Goal: Task Accomplishment & Management: Use online tool/utility

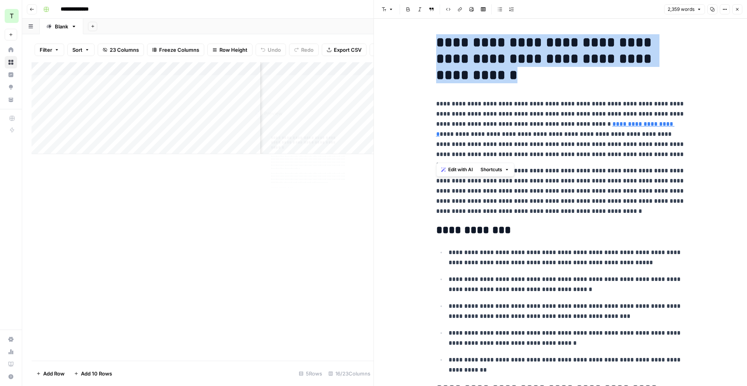
scroll to position [0, 647]
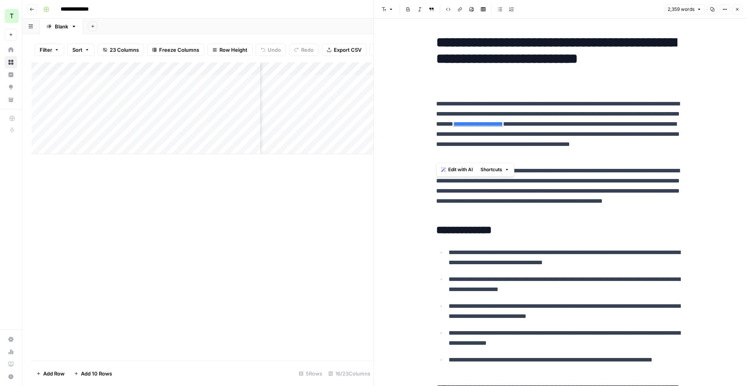
click at [646, 184] on p "**********" at bounding box center [560, 191] width 249 height 51
click at [514, 117] on p "**********" at bounding box center [560, 129] width 249 height 61
click at [511, 133] on p "**********" at bounding box center [560, 129] width 249 height 61
drag, startPoint x: 465, startPoint y: 138, endPoint x: 465, endPoint y: 142, distance: 3.9
click at [465, 138] on p "**********" at bounding box center [560, 129] width 249 height 61
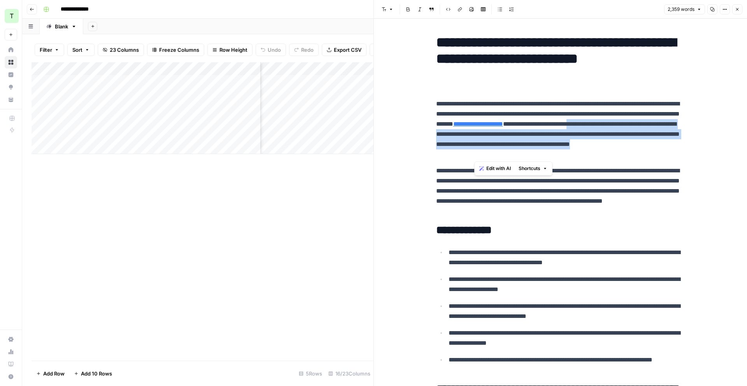
drag, startPoint x: 474, startPoint y: 134, endPoint x: 621, endPoint y: 153, distance: 148.2
click at [621, 153] on p "**********" at bounding box center [560, 129] width 249 height 61
copy p "**********"
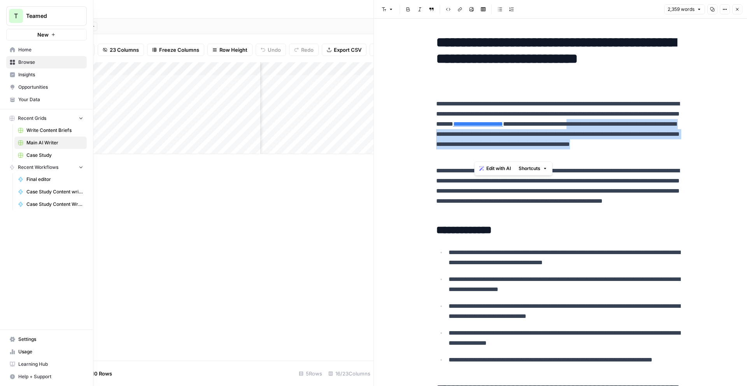
click at [9, 49] on link "Home" at bounding box center [46, 50] width 80 height 12
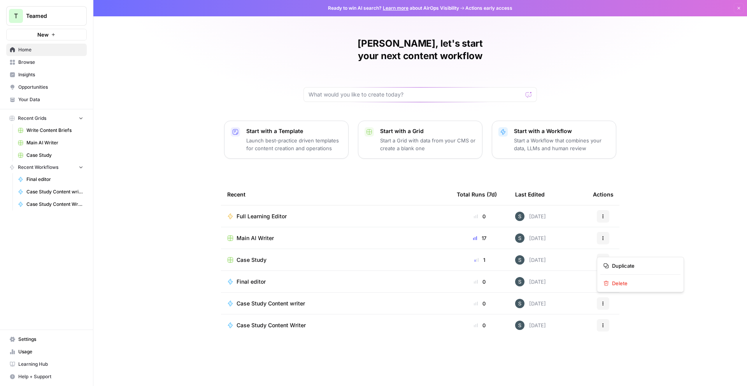
click at [603, 257] on icon "button" at bounding box center [602, 259] width 5 height 5
click at [640, 266] on span "Duplicate" at bounding box center [643, 266] width 62 height 8
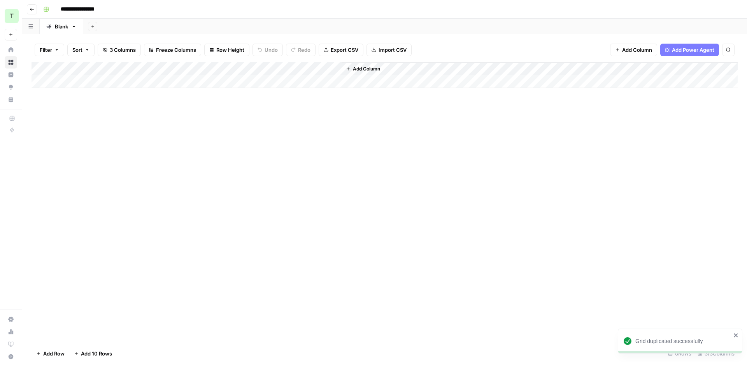
click at [86, 10] on input "**********" at bounding box center [85, 9] width 57 height 12
click at [96, 10] on input "**********" at bounding box center [85, 9] width 57 height 12
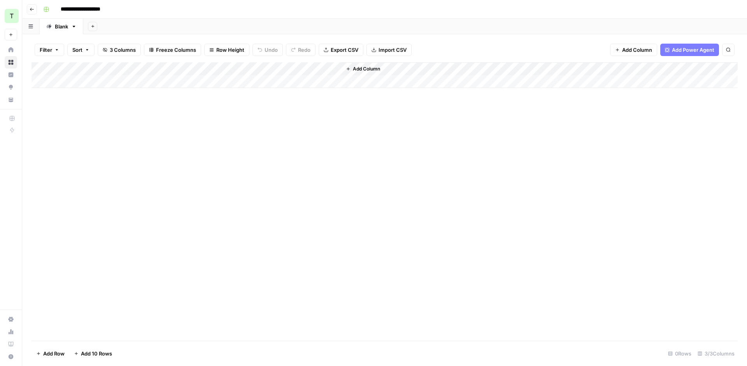
drag, startPoint x: 135, startPoint y: 188, endPoint x: 127, endPoint y: 188, distance: 7.8
click at [136, 188] on div "Add Column" at bounding box center [384, 201] width 706 height 278
type input "**********"
click at [100, 81] on div "Add Column" at bounding box center [384, 75] width 706 height 26
click at [163, 82] on div "Add Column" at bounding box center [384, 81] width 706 height 39
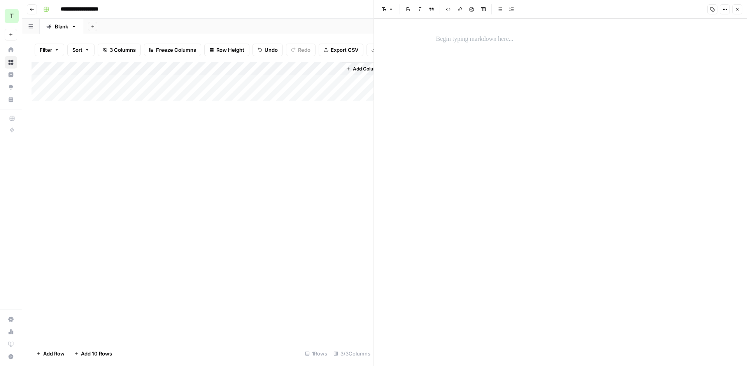
click at [445, 38] on p at bounding box center [560, 39] width 249 height 10
click at [331, 186] on div "Add Column" at bounding box center [202, 201] width 342 height 278
click at [740, 10] on button "Close" at bounding box center [737, 9] width 10 height 10
click at [254, 68] on div "Add Column" at bounding box center [384, 81] width 706 height 39
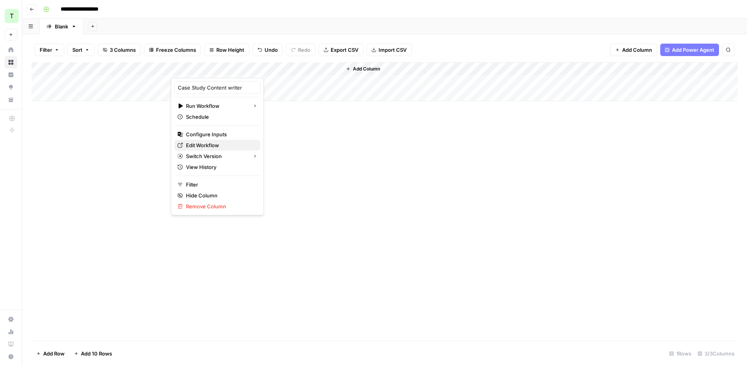
click at [199, 145] on span "Edit Workflow" at bounding box center [220, 145] width 68 height 8
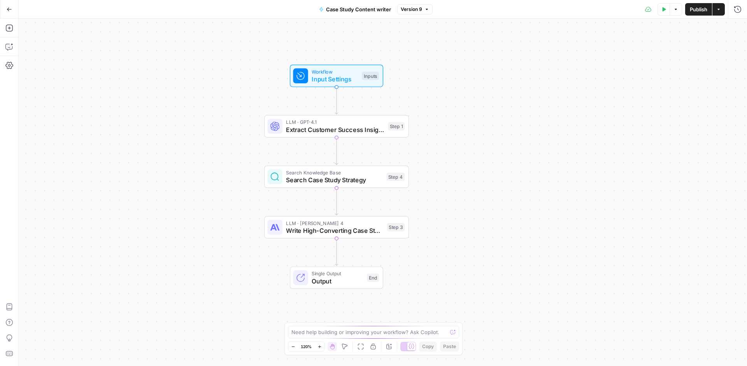
drag, startPoint x: 595, startPoint y: 203, endPoint x: 584, endPoint y: 243, distance: 41.4
click at [586, 247] on div "Workflow Input Settings Inputs LLM · GPT-4.1 Extract Customer Success Insights …" at bounding box center [383, 192] width 728 height 347
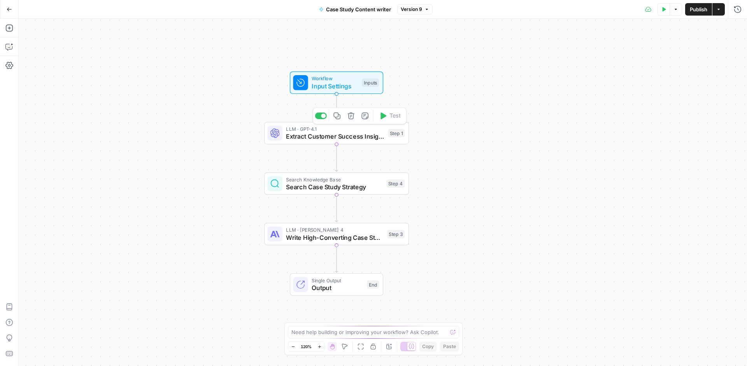
click at [330, 134] on span "Extract Customer Success Insights" at bounding box center [335, 135] width 98 height 9
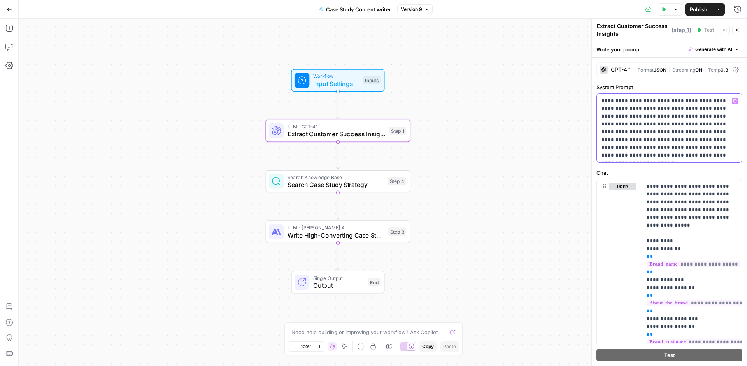
click at [619, 102] on p "**********" at bounding box center [669, 128] width 136 height 62
drag, startPoint x: 608, startPoint y: 104, endPoint x: 695, endPoint y: 136, distance: 92.0
click at [694, 135] on p "**********" at bounding box center [669, 128] width 136 height 62
click at [688, 158] on p "**********" at bounding box center [669, 128] width 136 height 62
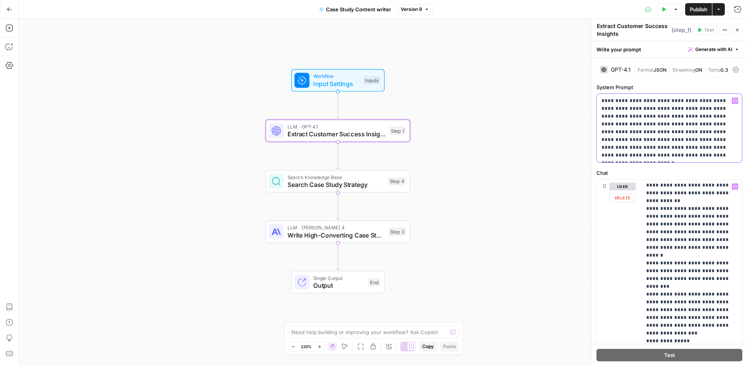
scroll to position [517, 0]
click at [376, 187] on span "Search Case Study Strategy" at bounding box center [335, 184] width 96 height 9
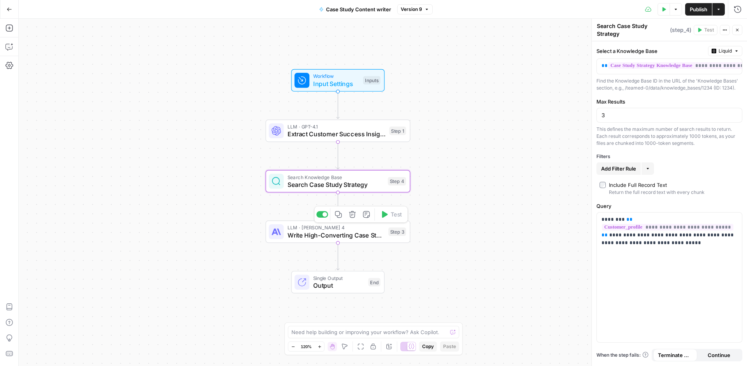
click at [322, 234] on span "Write High-Converting Case Study" at bounding box center [335, 234] width 97 height 9
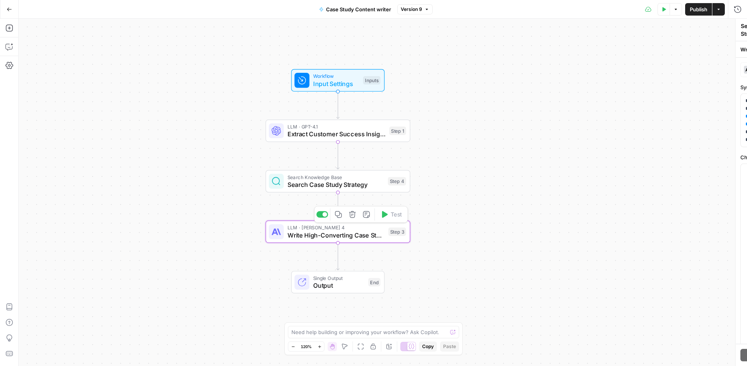
type textarea "Write High-Converting Case Study"
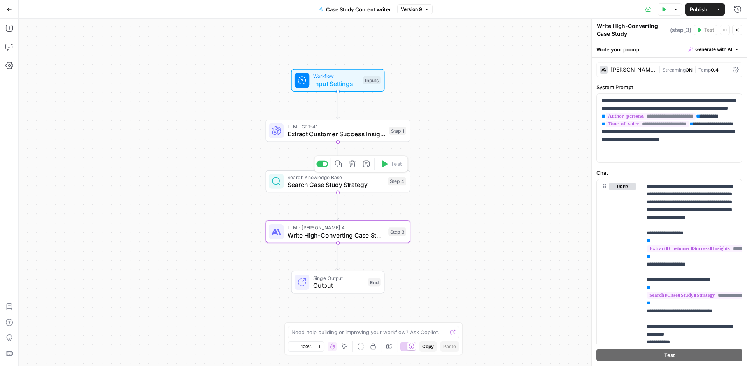
click at [340, 182] on span "Search Case Study Strategy" at bounding box center [335, 184] width 96 height 9
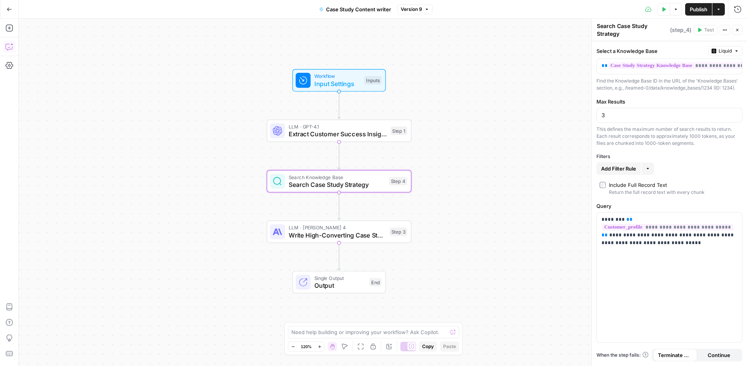
click at [9, 49] on icon "button" at bounding box center [9, 47] width 8 height 8
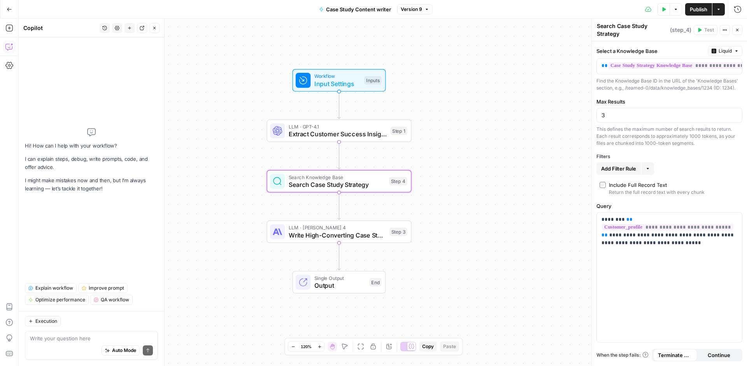
click at [704, 8] on span "Publish" at bounding box center [697, 9] width 17 height 8
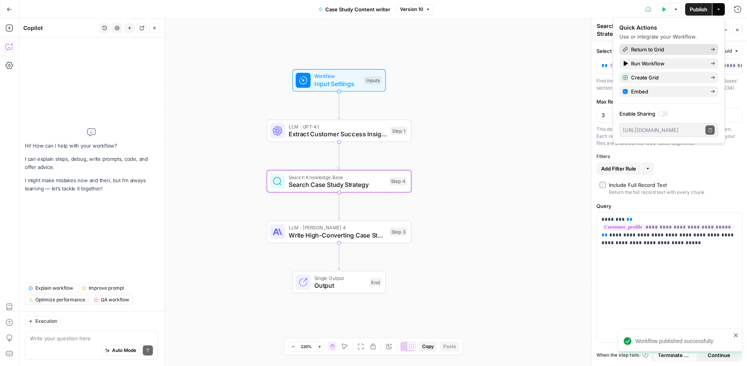
click at [672, 49] on span "Return to Grid" at bounding box center [667, 49] width 73 height 8
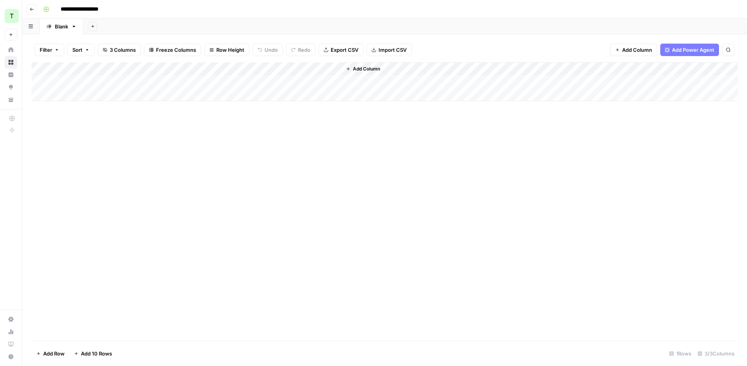
click at [256, 69] on div "Add Column" at bounding box center [384, 81] width 706 height 39
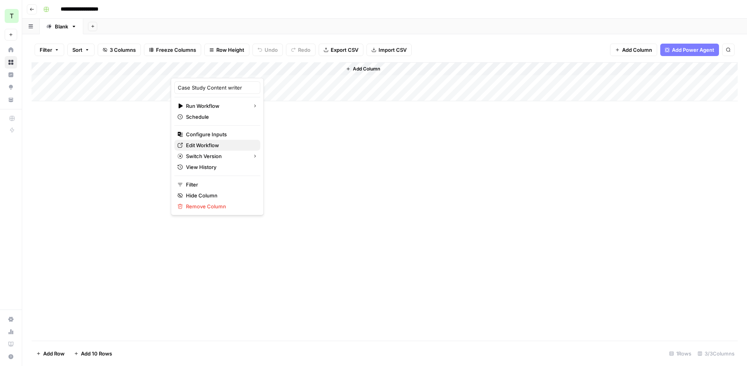
click at [208, 147] on span "Edit Workflow" at bounding box center [220, 145] width 68 height 8
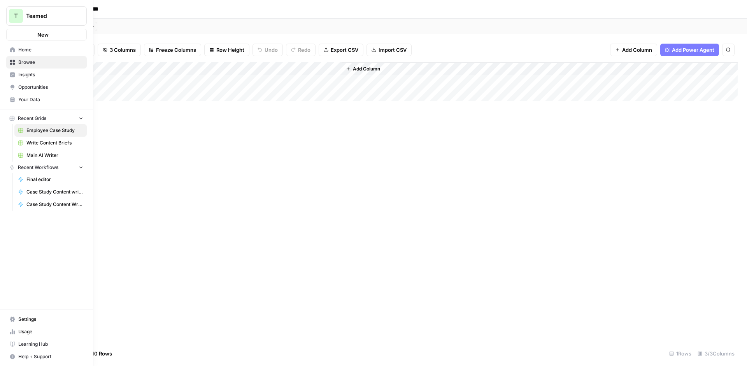
click at [10, 50] on icon at bounding box center [12, 49] width 5 height 5
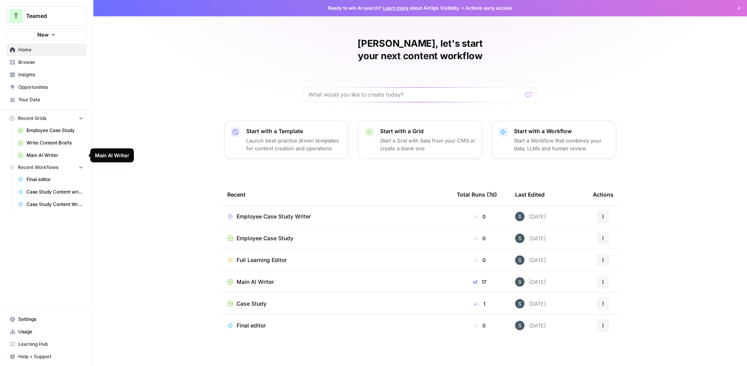
click at [55, 155] on span "Main AI Writer" at bounding box center [54, 155] width 57 height 7
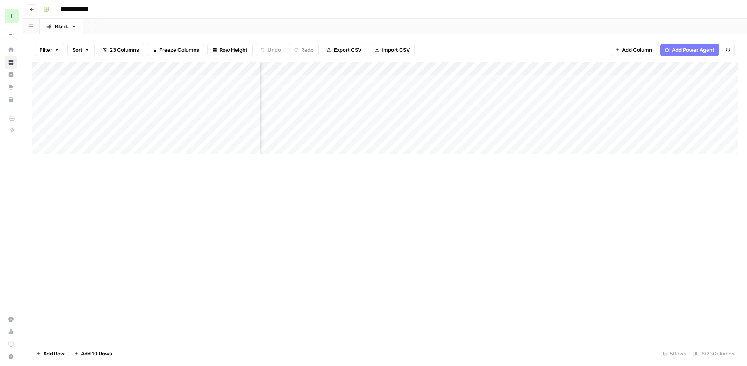
scroll to position [0, 778]
click at [397, 108] on div "Add Column" at bounding box center [384, 108] width 706 height 92
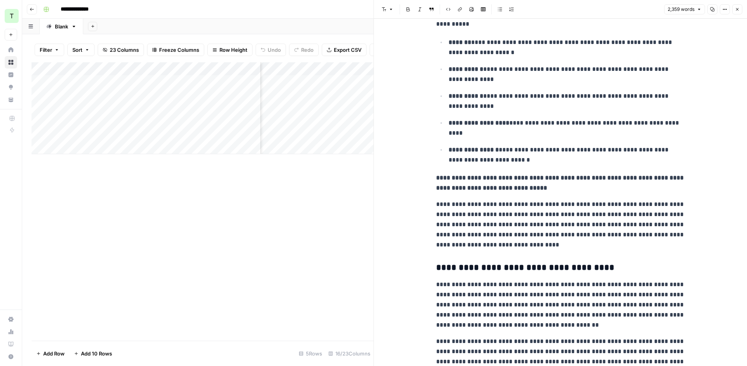
scroll to position [502, 0]
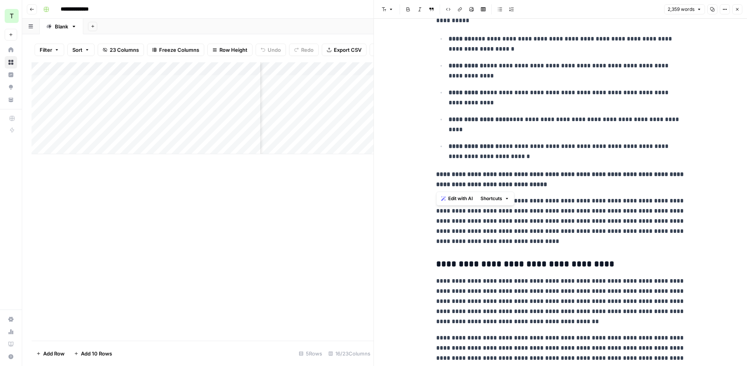
drag, startPoint x: 432, startPoint y: 172, endPoint x: 547, endPoint y: 185, distance: 115.9
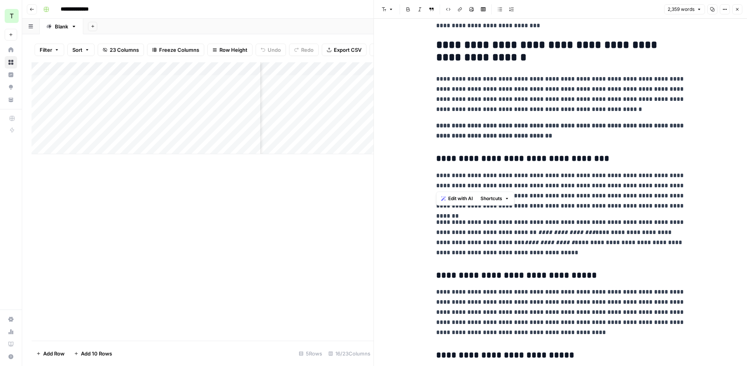
scroll to position [1013, 0]
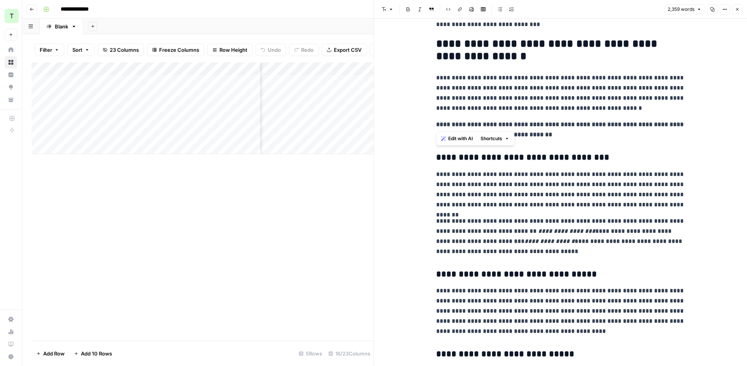
drag, startPoint x: 446, startPoint y: 126, endPoint x: 612, endPoint y: 185, distance: 176.7
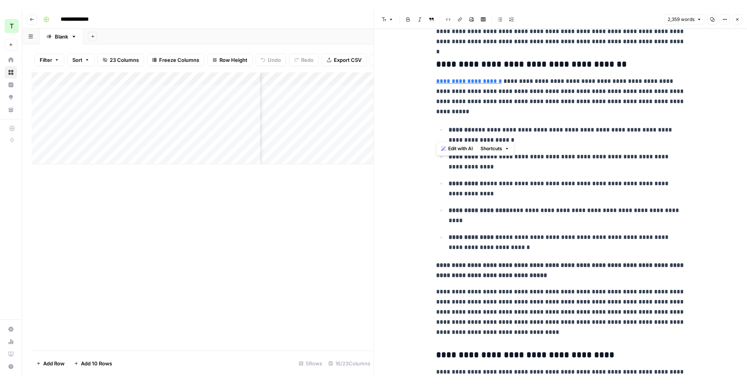
scroll to position [431, 0]
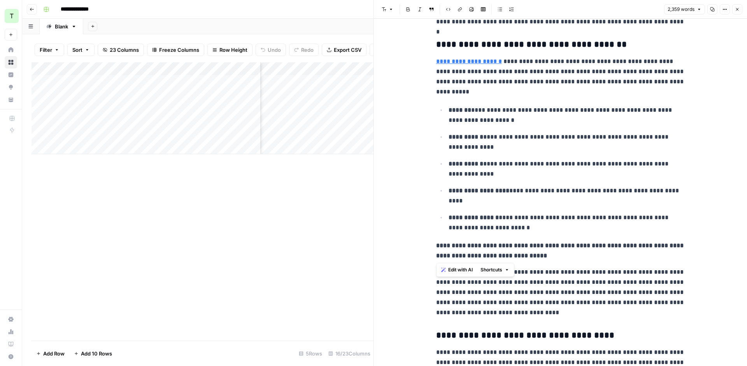
drag, startPoint x: 435, startPoint y: 242, endPoint x: 538, endPoint y: 254, distance: 103.7
click at [538, 254] on p "**********" at bounding box center [560, 250] width 249 height 20
click at [736, 10] on icon "button" at bounding box center [737, 9] width 3 height 3
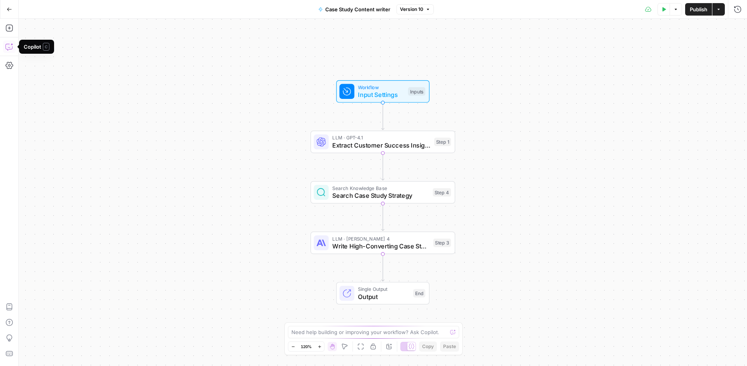
click at [12, 45] on icon "button" at bounding box center [9, 47] width 8 height 8
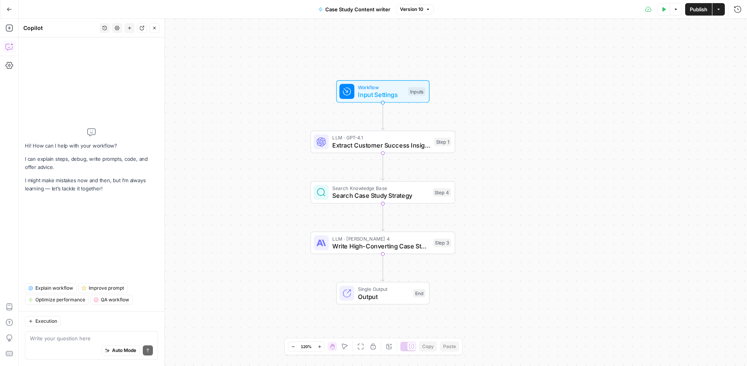
click at [14, 14] on button "Go Back" at bounding box center [9, 9] width 14 height 14
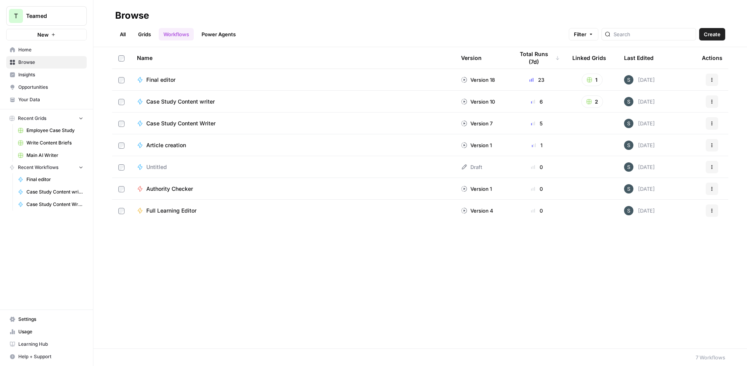
click at [150, 38] on link "Grids" at bounding box center [144, 34] width 22 height 12
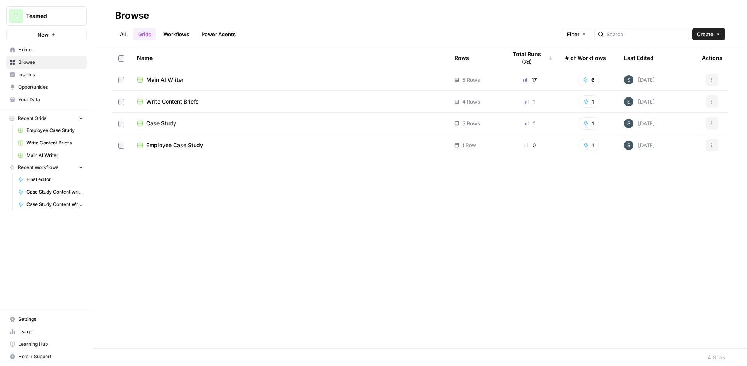
click at [197, 146] on span "Employee Case Study" at bounding box center [174, 145] width 57 height 8
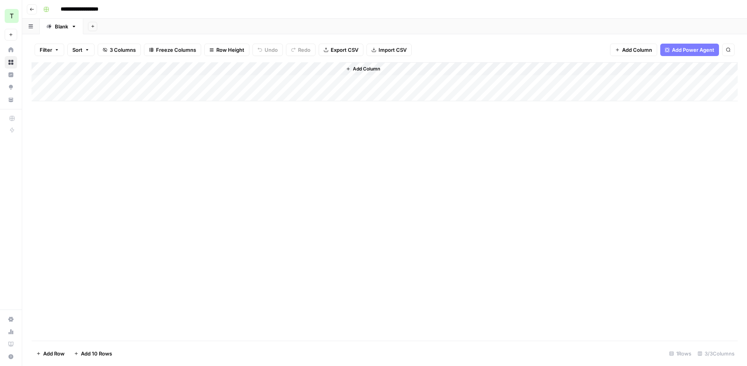
click at [254, 68] on div "Add Column" at bounding box center [384, 81] width 706 height 39
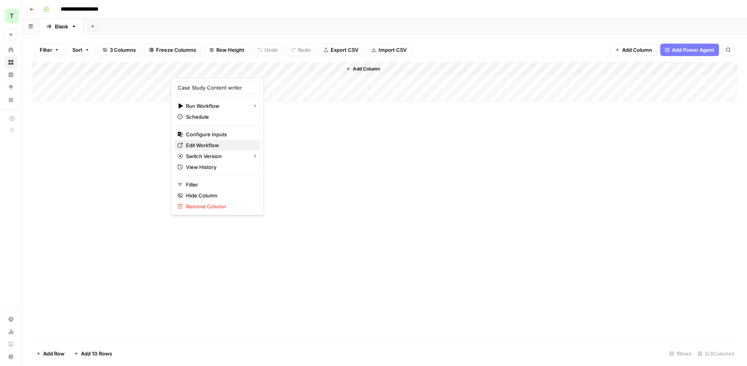
click at [212, 145] on span "Edit Workflow" at bounding box center [220, 145] width 68 height 8
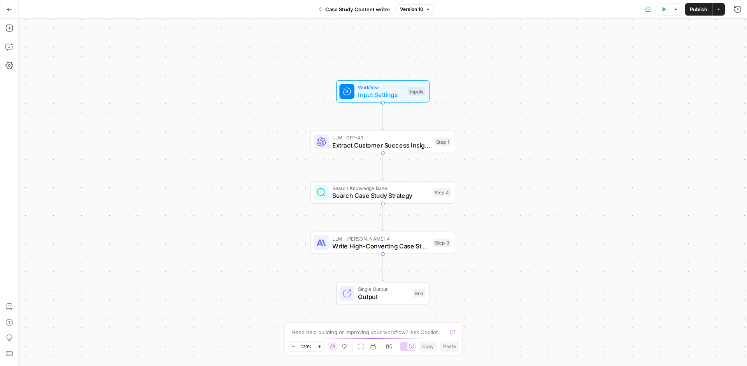
click at [357, 8] on span "Case Study Content writer" at bounding box center [357, 9] width 65 height 8
click at [84, 61] on input "Case Study Content writer" at bounding box center [91, 58] width 129 height 8
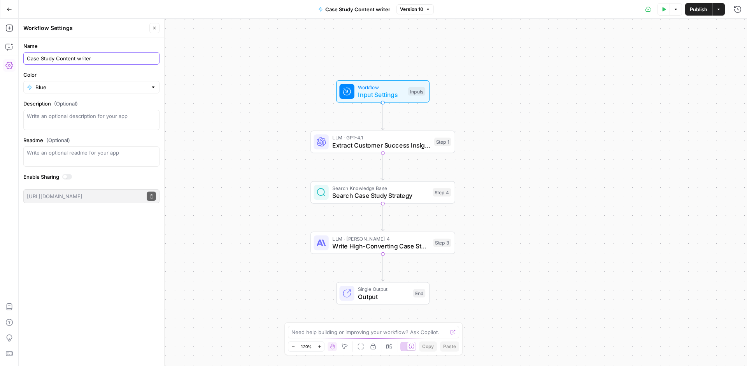
click at [84, 61] on input "Case Study Content writer" at bounding box center [91, 58] width 129 height 8
type input "Employee Case Study Writer"
click at [103, 87] on input "Color" at bounding box center [91, 87] width 112 height 8
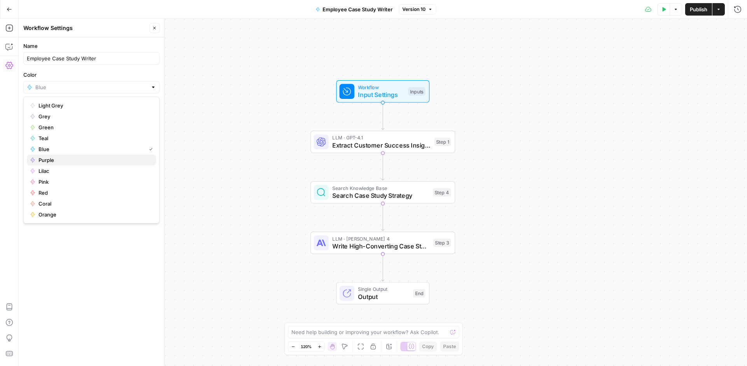
click at [105, 160] on span "Purple" at bounding box center [93, 160] width 111 height 8
type input "Purple"
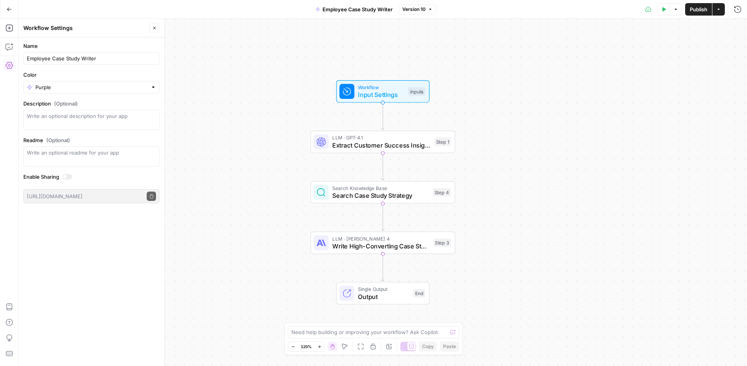
drag, startPoint x: 124, startPoint y: 277, endPoint x: 133, endPoint y: 277, distance: 8.6
click at [124, 277] on div "Name Employee Case Study Writer Color Purple Description (Optional) Readme (Opt…" at bounding box center [91, 201] width 145 height 328
click at [707, 7] on span "Publish" at bounding box center [697, 9] width 17 height 8
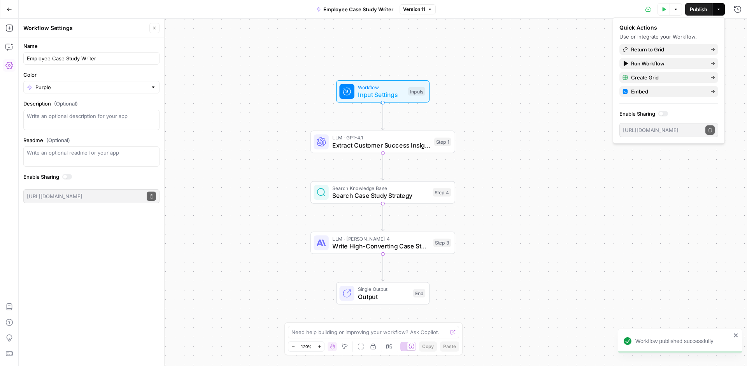
click at [13, 9] on button "Go Back" at bounding box center [9, 9] width 14 height 14
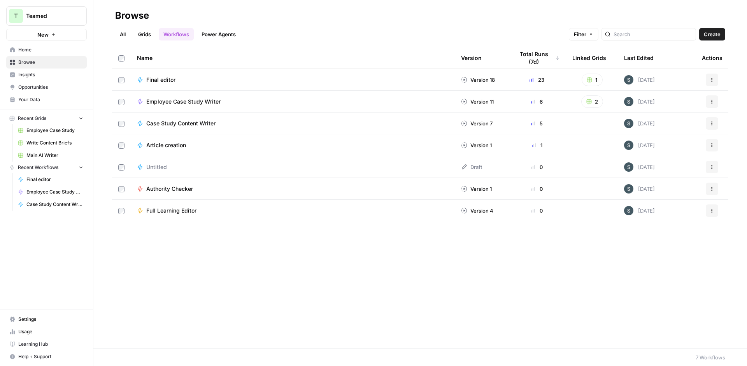
click at [149, 35] on link "Grids" at bounding box center [144, 34] width 22 height 12
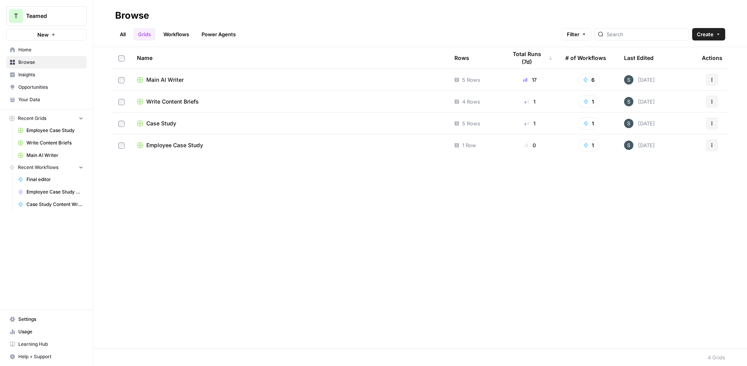
click at [182, 39] on link "Workflows" at bounding box center [176, 34] width 35 height 12
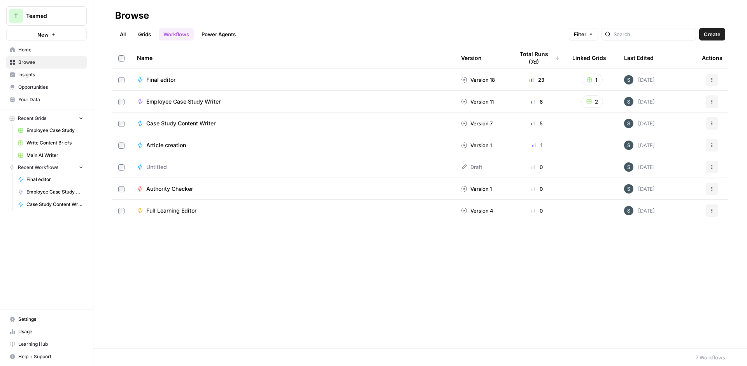
click at [166, 79] on span "Final editor" at bounding box center [160, 80] width 29 height 8
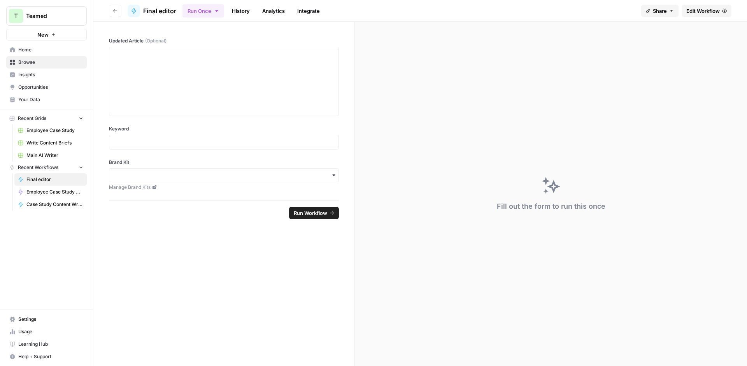
click at [692, 10] on span "Edit Workflow" at bounding box center [702, 11] width 33 height 8
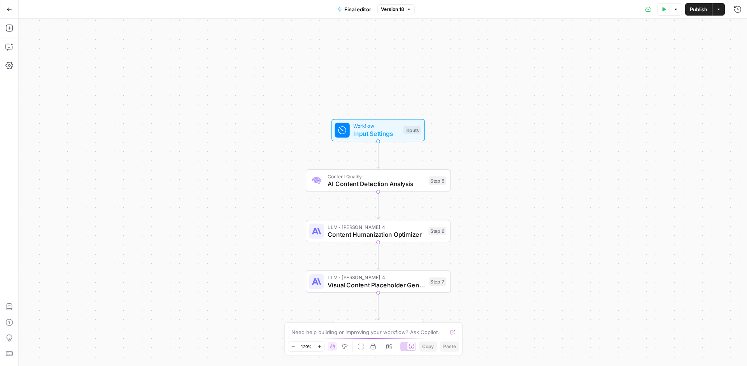
click at [15, 11] on button "Go Back" at bounding box center [9, 9] width 14 height 14
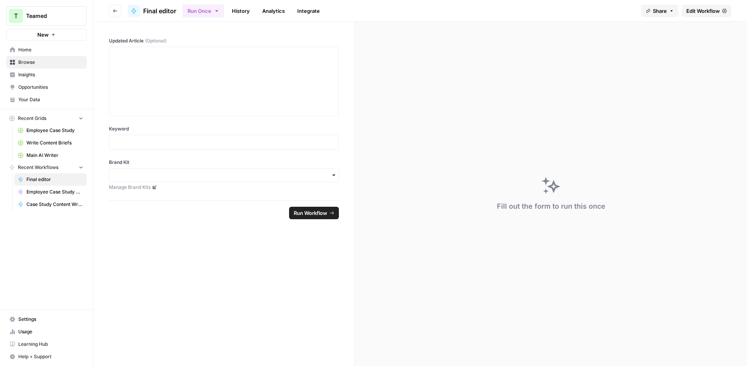
click at [118, 15] on button "Go back" at bounding box center [115, 11] width 12 height 12
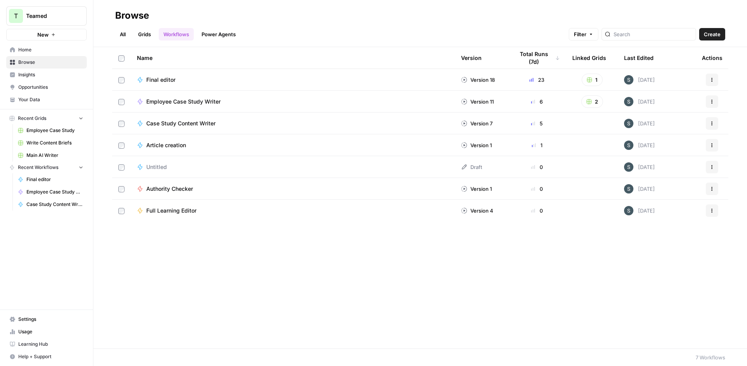
click at [140, 35] on link "Grids" at bounding box center [144, 34] width 22 height 12
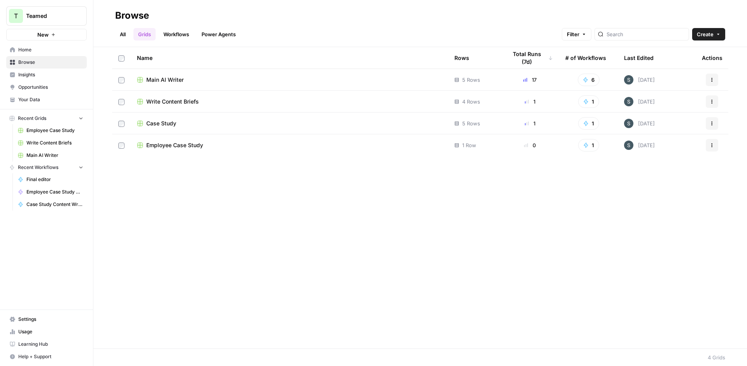
click at [187, 74] on td "Main AI Writer" at bounding box center [289, 79] width 317 height 21
click at [166, 79] on span "Main AI Writer" at bounding box center [164, 80] width 37 height 8
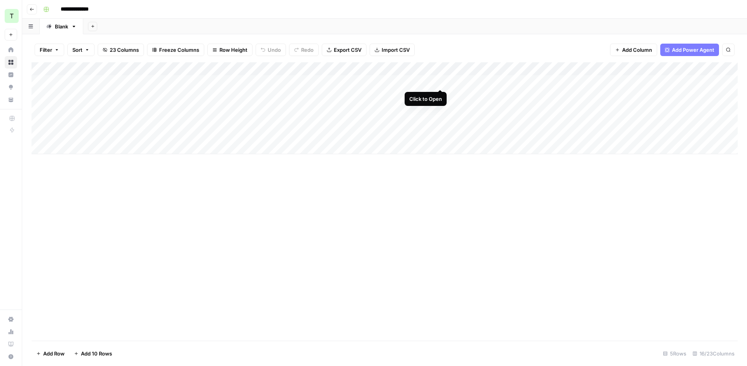
click at [441, 82] on div "Add Column" at bounding box center [384, 108] width 706 height 92
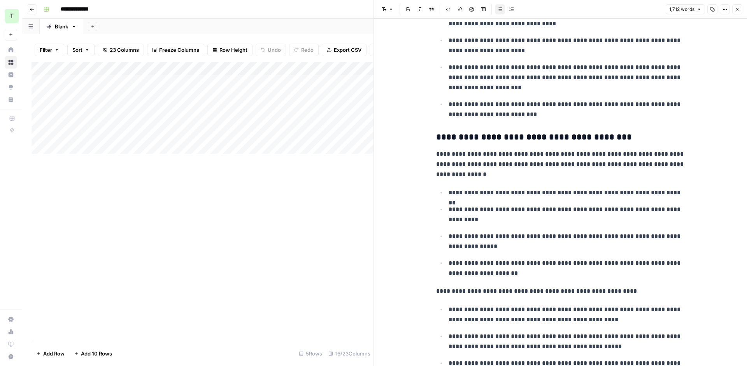
scroll to position [507, 0]
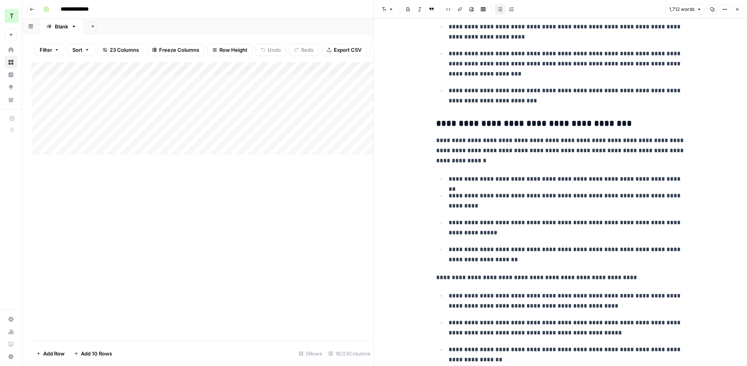
click at [733, 8] on button "Close" at bounding box center [737, 9] width 10 height 10
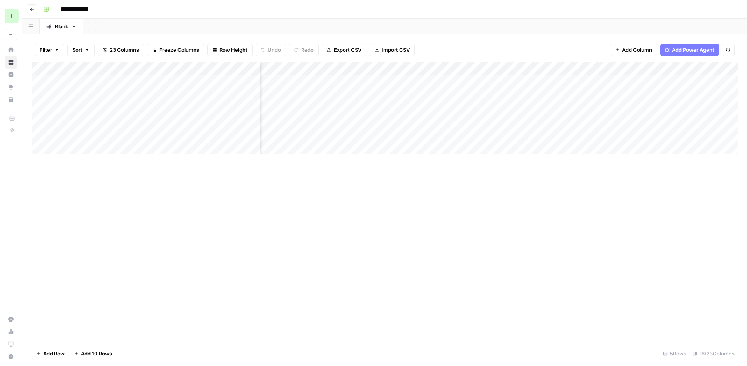
scroll to position [0, 37]
click at [504, 69] on div "Add Column" at bounding box center [384, 108] width 706 height 92
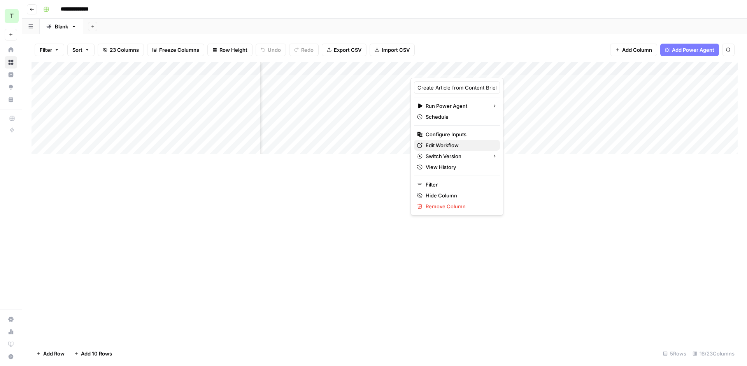
click at [462, 147] on span "Edit Workflow" at bounding box center [459, 145] width 68 height 8
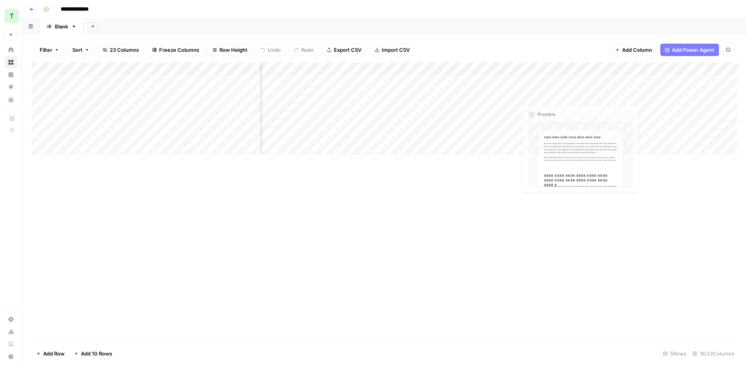
scroll to position [0, 0]
click at [176, 84] on div "Add Column" at bounding box center [384, 108] width 706 height 92
click at [133, 134] on div "Add Column" at bounding box center [384, 108] width 706 height 92
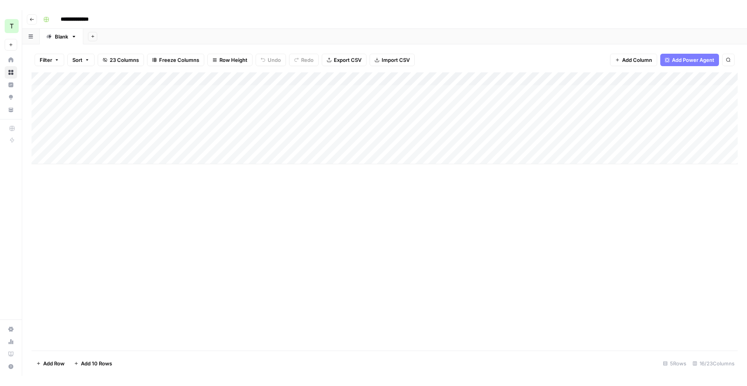
scroll to position [0, 5]
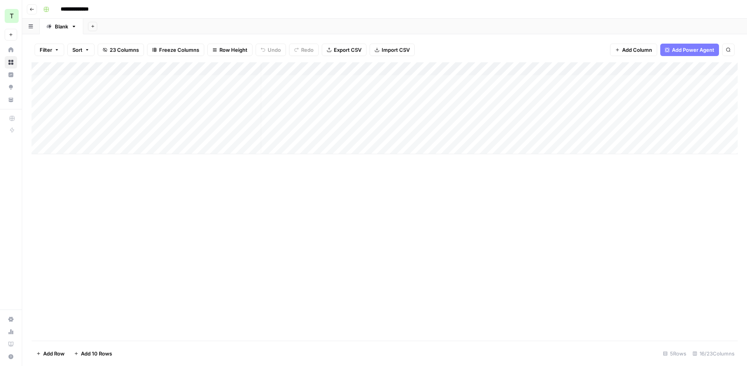
click at [96, 80] on div "Add Column" at bounding box center [384, 108] width 706 height 92
click at [358, 68] on div "Add Column" at bounding box center [384, 108] width 706 height 92
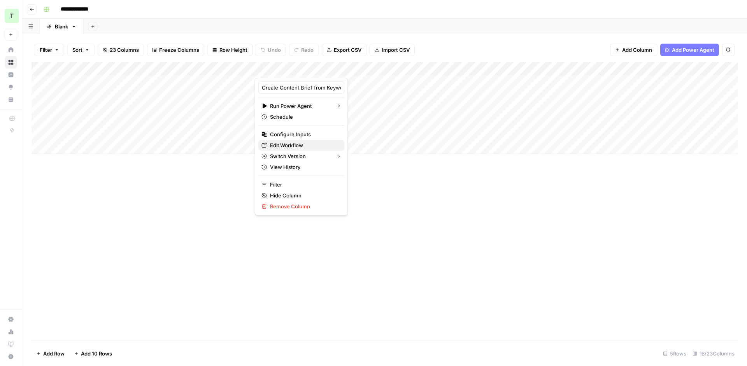
click at [298, 146] on span "Edit Workflow" at bounding box center [304, 145] width 68 height 8
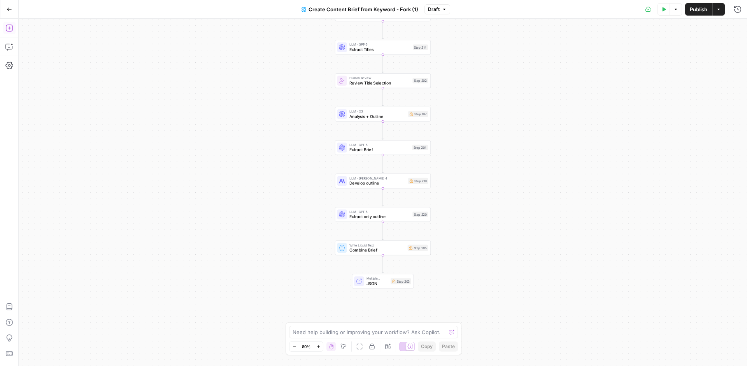
click at [13, 13] on button "Go Back" at bounding box center [9, 9] width 14 height 14
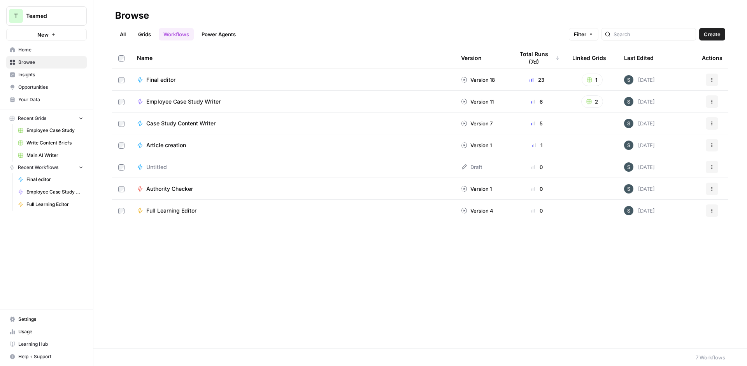
click at [145, 35] on link "Grids" at bounding box center [144, 34] width 22 height 12
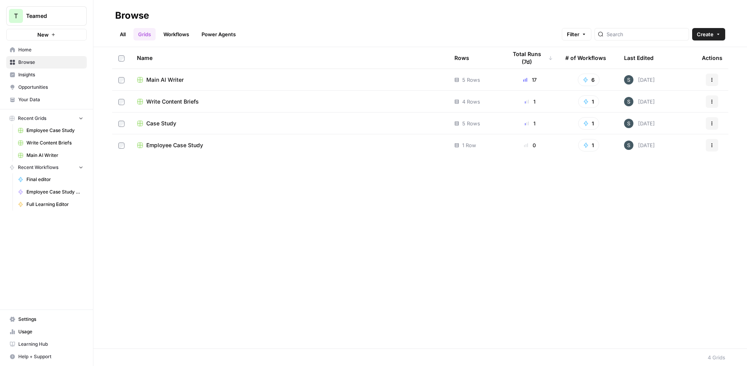
click at [253, 76] on div "Main AI Writer" at bounding box center [289, 80] width 305 height 8
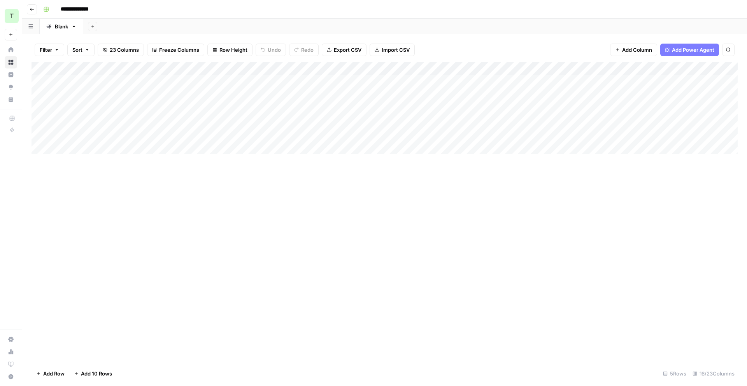
click at [35, 10] on button "Go back" at bounding box center [32, 9] width 10 height 10
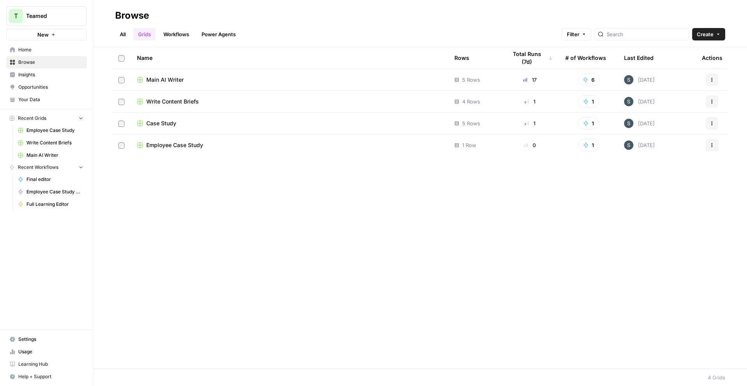
click at [214, 143] on div "Employee Case Study" at bounding box center [289, 145] width 305 height 8
